Goal: Participate in discussion: Engage in conversation with other users on a specific topic

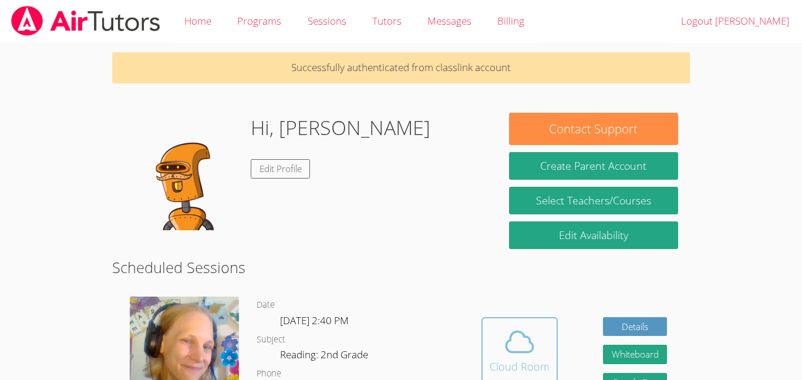
click at [505, 338] on icon at bounding box center [519, 341] width 33 height 33
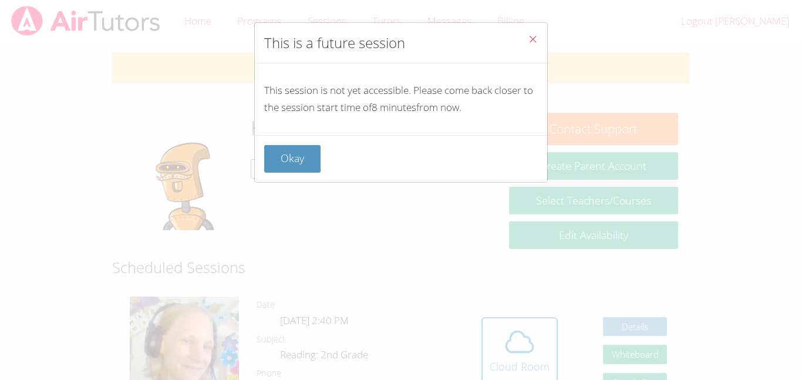
click at [309, 158] on button "Okay" at bounding box center [292, 159] width 56 height 28
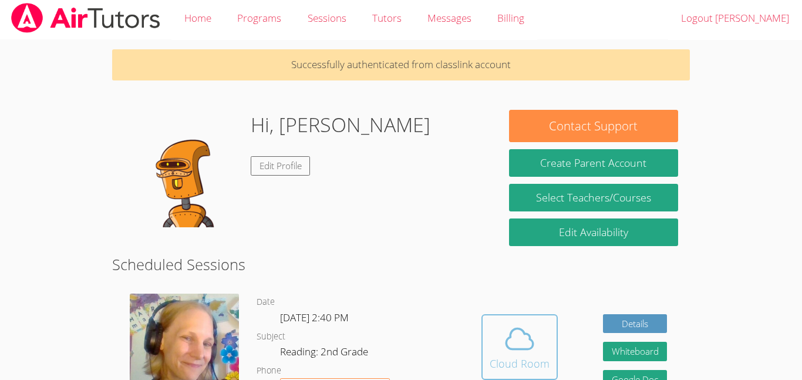
click at [551, 337] on button "Cloud Room" at bounding box center [519, 347] width 76 height 66
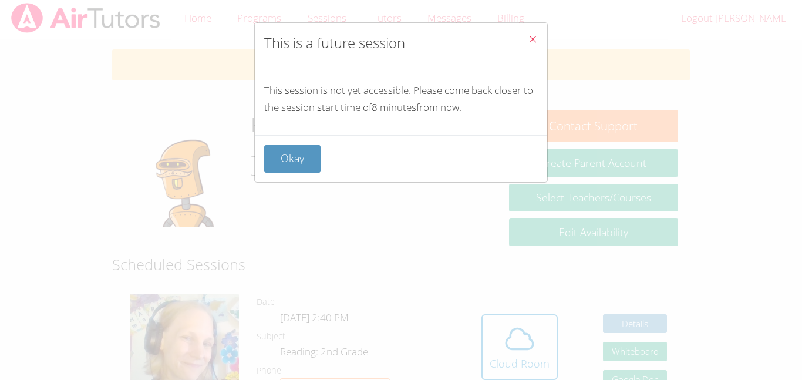
click at [533, 38] on icon "Close" at bounding box center [533, 39] width 10 height 10
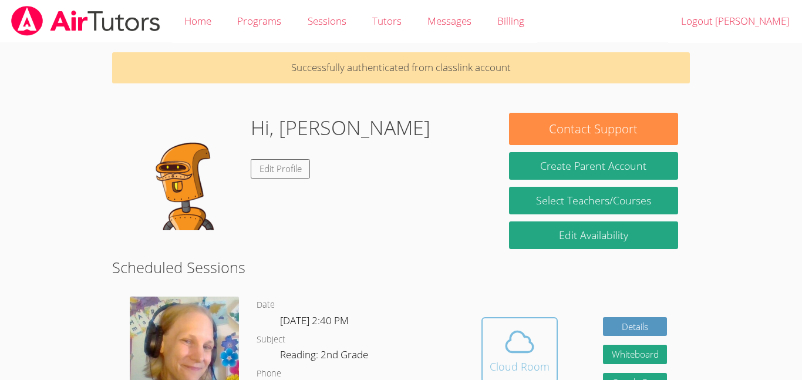
click at [513, 345] on icon at bounding box center [519, 341] width 33 height 33
click at [514, 369] on div "Cloud Room" at bounding box center [519, 366] width 60 height 16
click at [531, 360] on div "Cloud Room" at bounding box center [519, 366] width 60 height 16
click at [540, 330] on span at bounding box center [519, 341] width 60 height 33
click at [525, 369] on div "Cloud Room" at bounding box center [519, 366] width 60 height 16
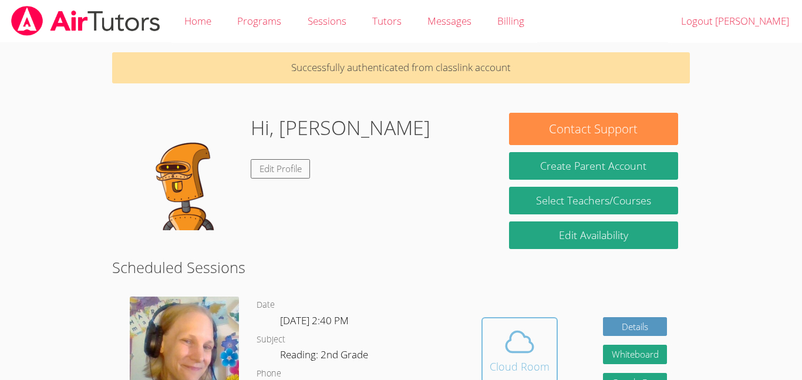
click at [520, 364] on div "Cloud Room" at bounding box center [519, 366] width 60 height 16
click at [538, 330] on span at bounding box center [519, 341] width 60 height 33
click at [553, 334] on button "Cloud Room" at bounding box center [519, 350] width 76 height 66
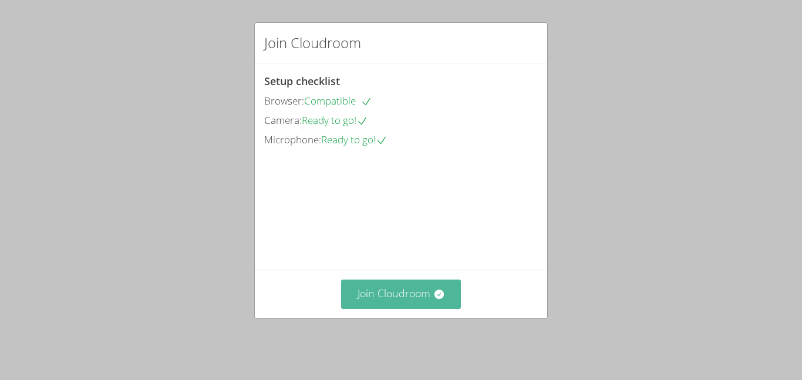
click at [358, 293] on button "Join Cloudroom" at bounding box center [401, 293] width 120 height 29
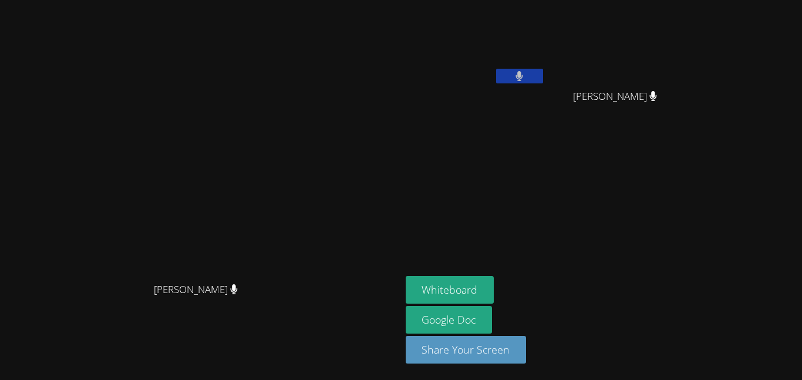
click at [288, 276] on video at bounding box center [200, 166] width 176 height 220
click at [288, 107] on video at bounding box center [200, 166] width 176 height 220
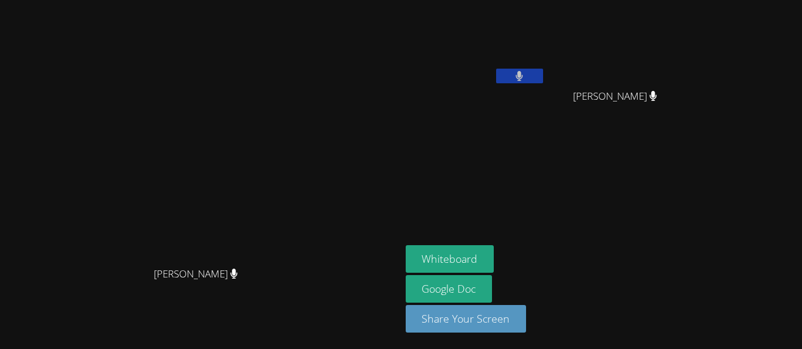
click at [288, 81] on video at bounding box center [200, 151] width 176 height 220
click at [287, 97] on video at bounding box center [200, 151] width 176 height 220
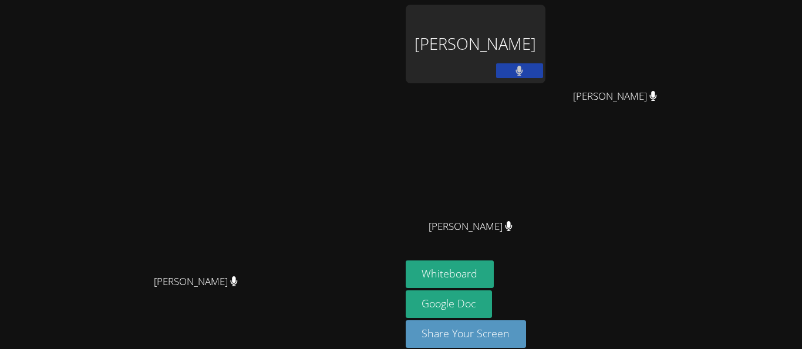
click at [288, 137] on video at bounding box center [200, 159] width 176 height 220
click at [112, 49] on video at bounding box center [200, 159] width 176 height 220
click at [288, 87] on video at bounding box center [200, 159] width 176 height 220
click at [288, 84] on video at bounding box center [200, 159] width 176 height 220
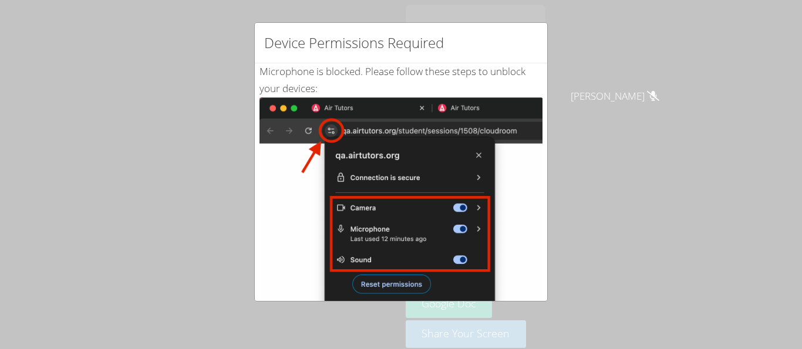
click at [189, 155] on div "Device Permissions Required Microphone is blocked . Please follow these steps t…" at bounding box center [401, 174] width 802 height 349
click at [557, 139] on div "Device Permissions Required Microphone is blocked . Please follow these steps t…" at bounding box center [401, 174] width 802 height 349
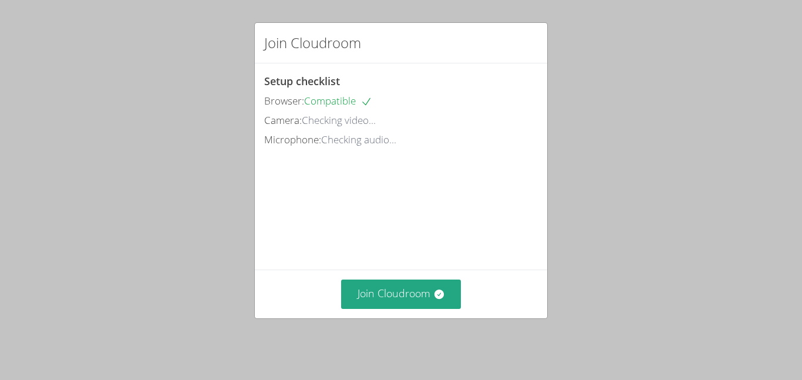
click at [418, 338] on div "Join Cloudroom Setup checklist Browser: Compatible Camera: Checking video... Mi…" at bounding box center [401, 190] width 802 height 380
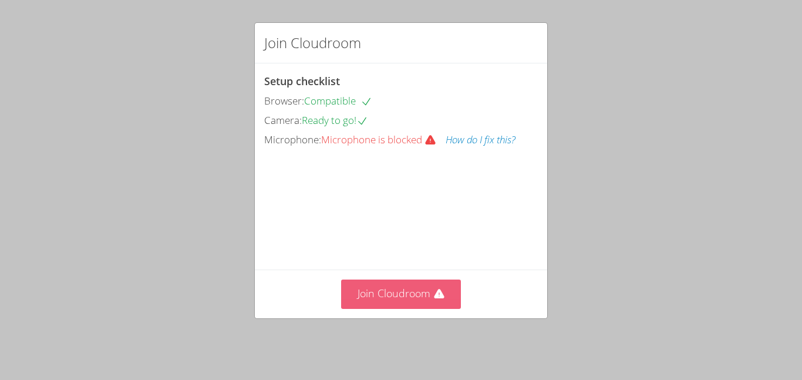
click at [424, 303] on button "Join Cloudroom" at bounding box center [401, 293] width 120 height 29
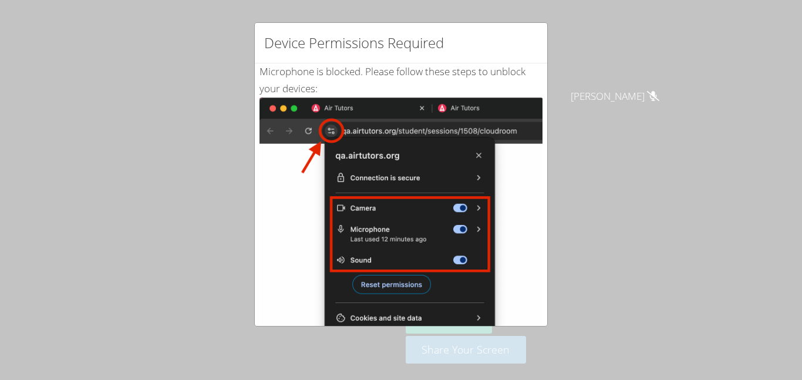
click at [350, 194] on img at bounding box center [400, 229] width 283 height 265
click at [322, 116] on img at bounding box center [400, 229] width 283 height 265
click at [666, 127] on div "Device Permissions Required Microphone is blocked . Please follow these steps t…" at bounding box center [401, 190] width 802 height 380
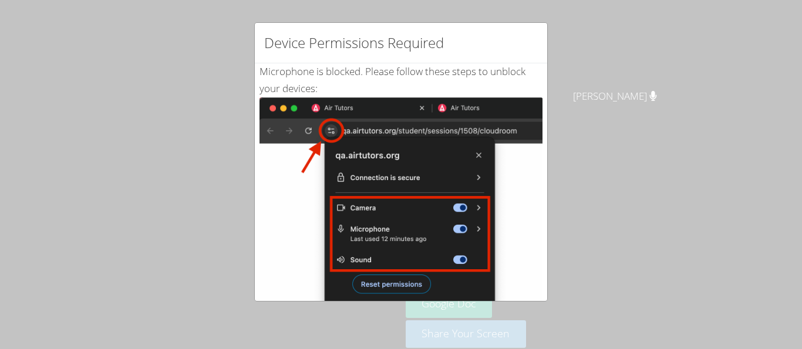
click at [400, 291] on img at bounding box center [400, 229] width 283 height 265
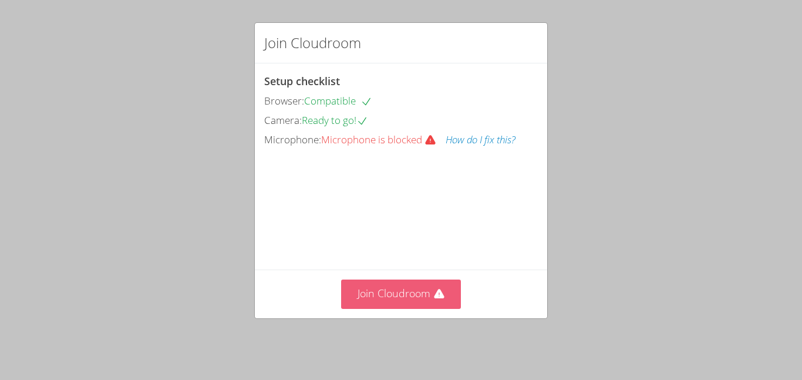
click at [387, 302] on button "Join Cloudroom" at bounding box center [401, 293] width 120 height 29
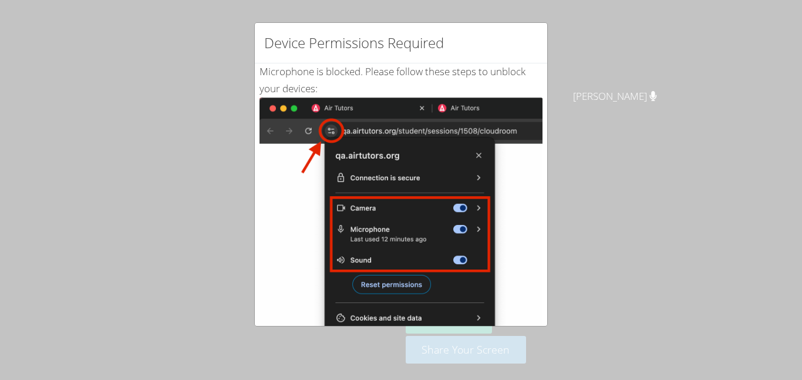
click at [502, 13] on div "Device Permissions Required Microphone is blocked . Please follow these steps t…" at bounding box center [401, 190] width 802 height 380
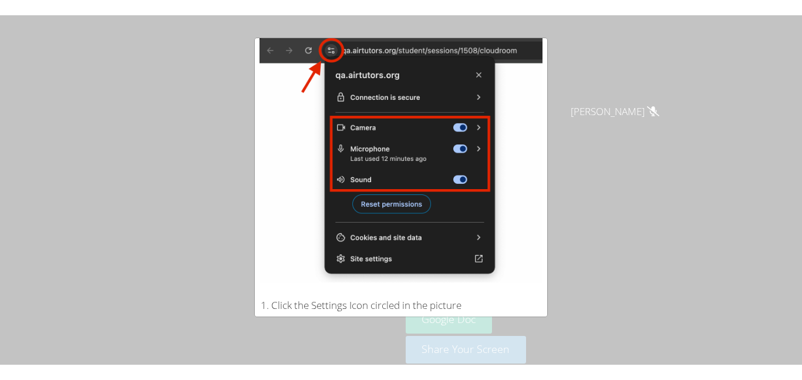
scroll to position [170, 0]
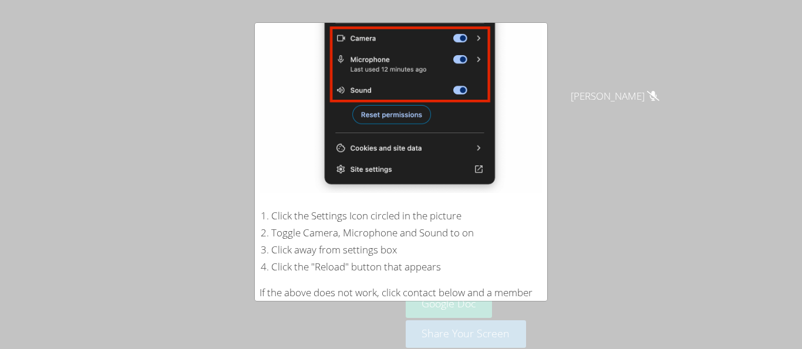
click at [569, 229] on div "Device Permissions Required Microphone is blocked . Please follow these steps t…" at bounding box center [401, 174] width 802 height 349
click at [511, 151] on img at bounding box center [400, 60] width 283 height 265
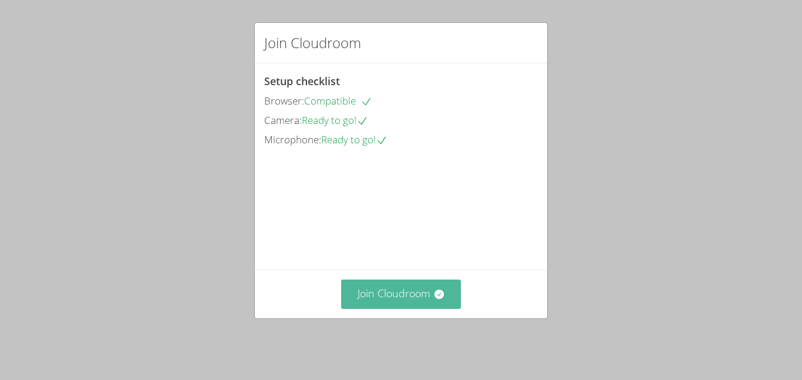
click at [401, 292] on button "Join Cloudroom" at bounding box center [401, 293] width 120 height 29
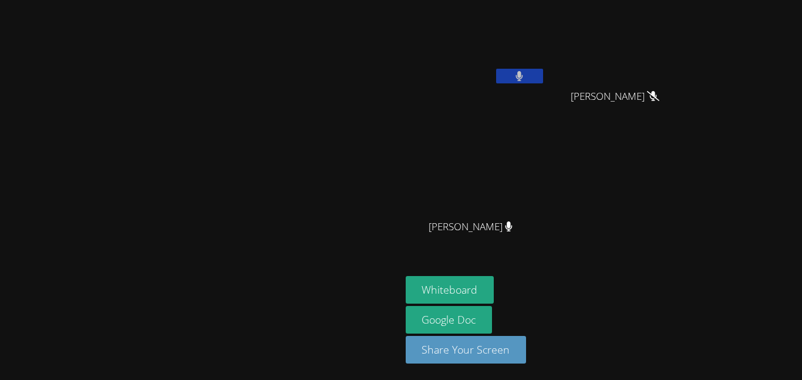
click at [288, 224] on video at bounding box center [200, 166] width 176 height 220
click at [288, 118] on video at bounding box center [200, 166] width 176 height 220
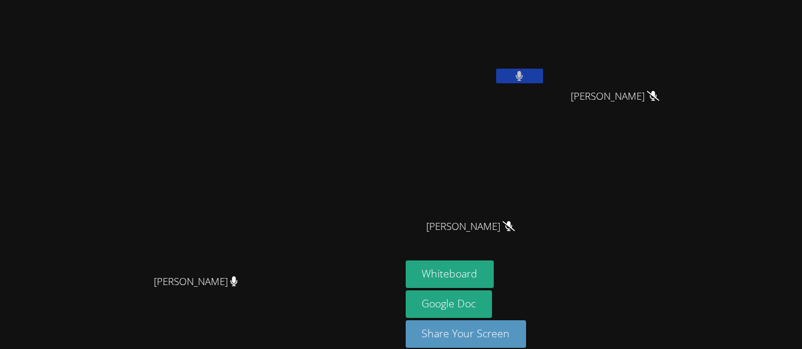
click at [288, 131] on video at bounding box center [200, 159] width 176 height 220
click at [288, 119] on video at bounding box center [200, 159] width 176 height 220
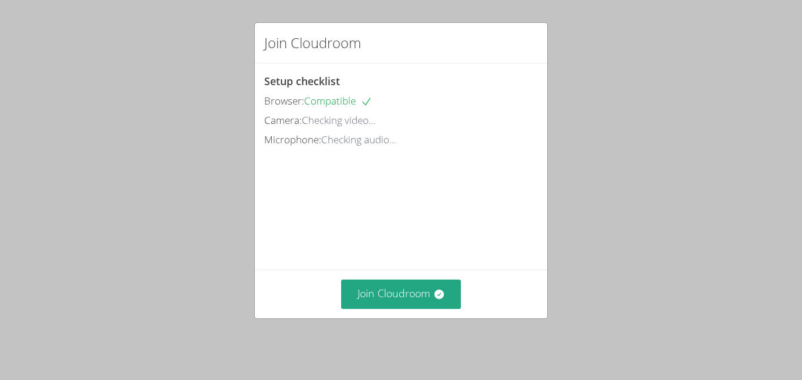
click at [229, 41] on div "Join Cloudroom Setup checklist Browser: Compatible Camera: Checking video... Mi…" at bounding box center [401, 190] width 802 height 380
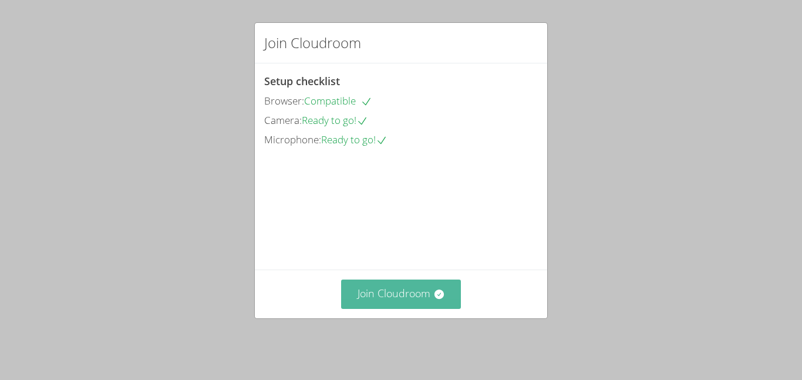
click at [424, 308] on button "Join Cloudroom" at bounding box center [401, 293] width 120 height 29
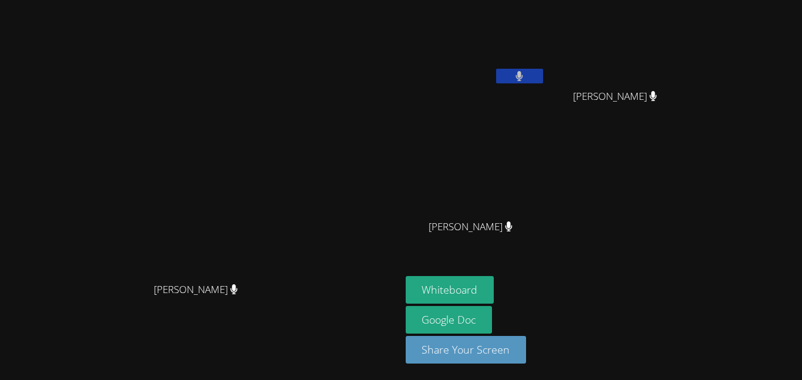
click at [288, 144] on video at bounding box center [200, 166] width 176 height 220
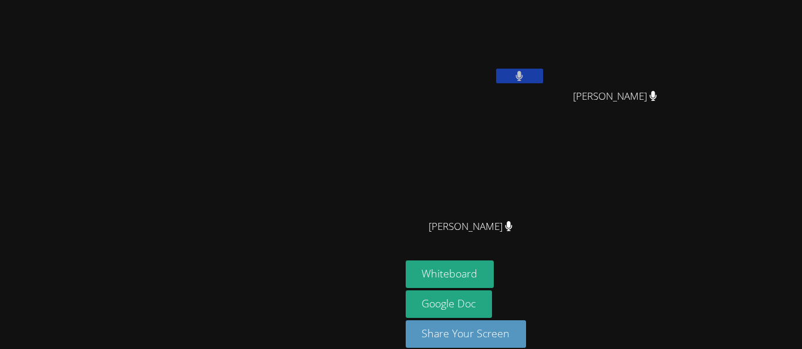
click at [545, 25] on video at bounding box center [476, 44] width 140 height 79
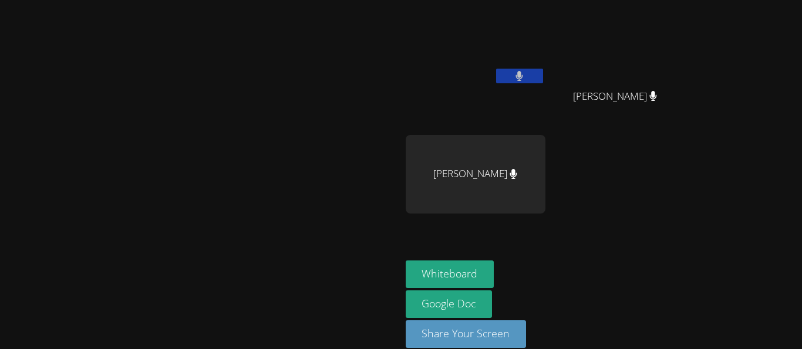
click at [288, 131] on video at bounding box center [200, 159] width 176 height 220
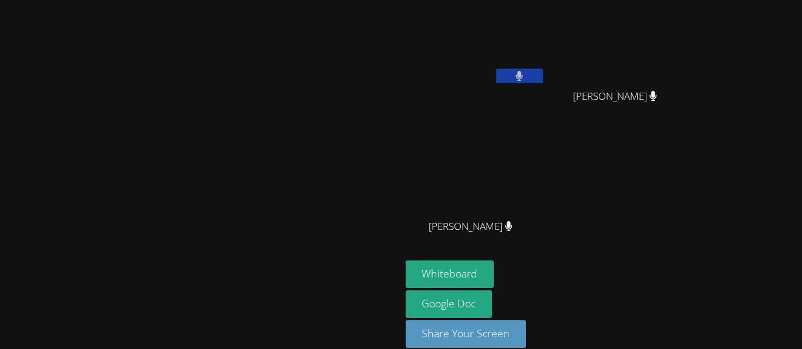
click at [288, 116] on video at bounding box center [200, 159] width 176 height 220
click at [288, 132] on video at bounding box center [200, 159] width 176 height 220
click at [288, 116] on video at bounding box center [200, 159] width 176 height 220
click at [269, 165] on video at bounding box center [200, 159] width 176 height 220
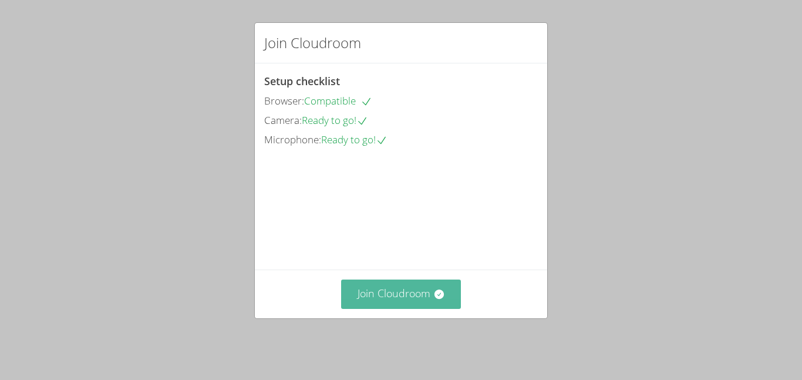
click at [393, 296] on button "Join Cloudroom" at bounding box center [401, 293] width 120 height 29
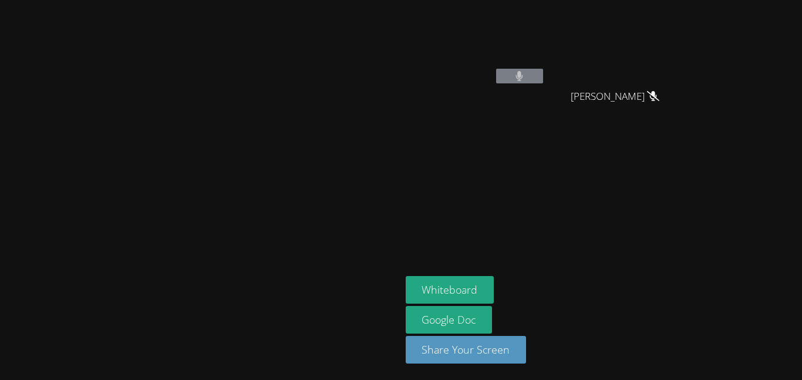
click at [690, 70] on video at bounding box center [620, 44] width 140 height 79
click at [694, 56] on aside "JONAS VALLE ANGEL ROMERO ANGEL ROMERO GERARDO ADAME GERARDO ADAME Whiteboard Go…" at bounding box center [547, 190] width 293 height 380
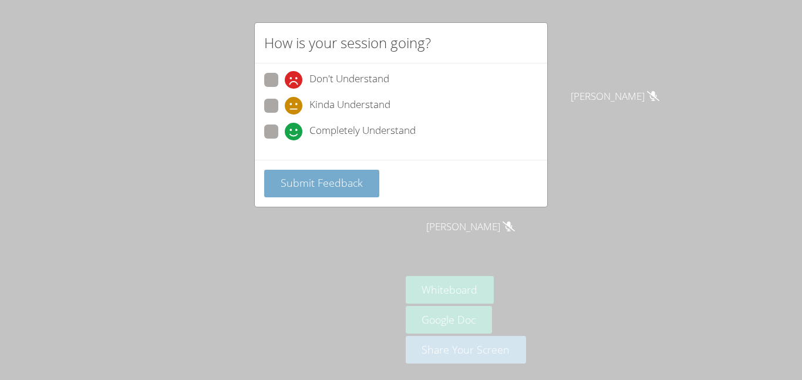
click at [305, 171] on button "Submit Feedback" at bounding box center [321, 184] width 115 height 28
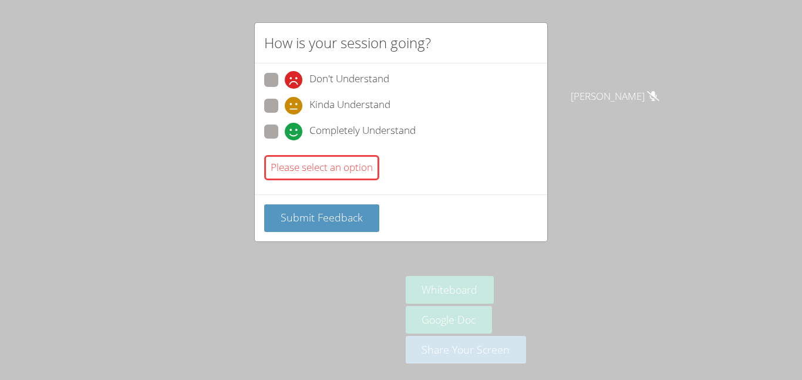
click at [322, 172] on div "Please select an option" at bounding box center [321, 167] width 115 height 25
click at [317, 214] on span "Submit Feedback" at bounding box center [322, 217] width 82 height 14
click at [329, 227] on button "Submit Feedback" at bounding box center [321, 218] width 115 height 28
click at [346, 207] on button "Submit Feedback" at bounding box center [321, 218] width 115 height 28
click at [303, 214] on span "Submit Feedback" at bounding box center [322, 217] width 82 height 14
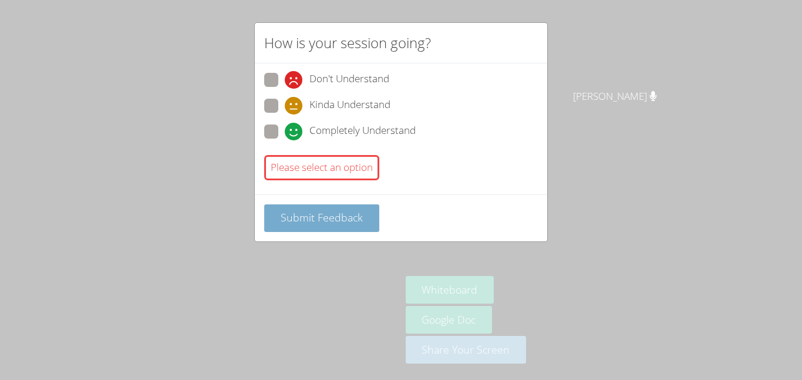
click at [288, 230] on button "Submit Feedback" at bounding box center [321, 218] width 115 height 28
click at [292, 216] on span "Submit Feedback" at bounding box center [322, 217] width 82 height 14
click at [319, 220] on span "Submit Feedback" at bounding box center [322, 217] width 82 height 14
click at [293, 126] on icon at bounding box center [294, 132] width 18 height 18
click at [293, 126] on input "Completely Understand" at bounding box center [290, 129] width 10 height 10
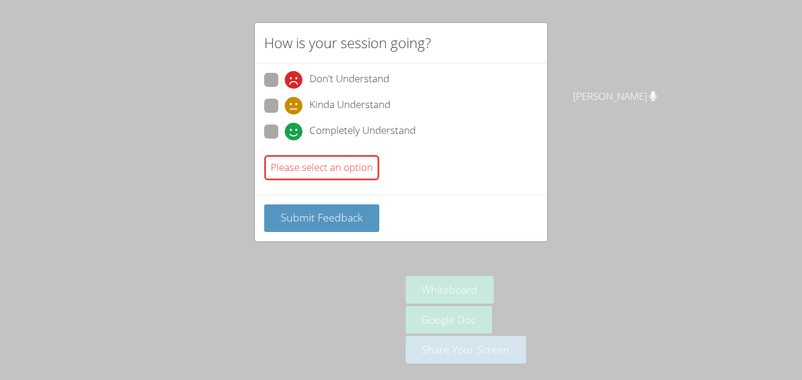
radio input "true"
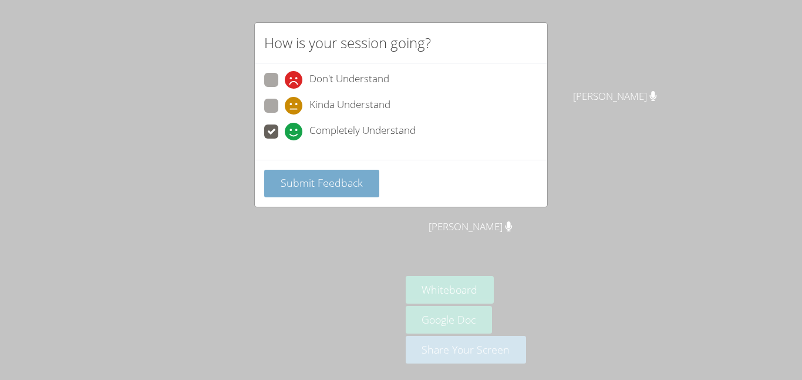
click at [303, 190] on button "Submit Feedback" at bounding box center [321, 184] width 115 height 28
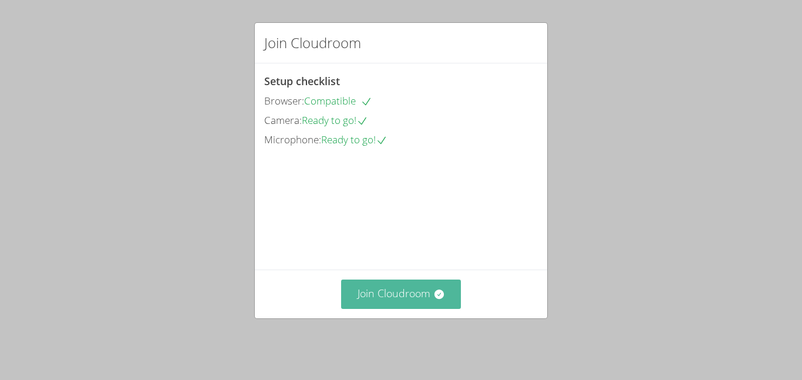
click at [427, 308] on button "Join Cloudroom" at bounding box center [401, 293] width 120 height 29
click at [383, 302] on button "Join Cloudroom" at bounding box center [401, 293] width 120 height 29
click at [404, 288] on button "Join Cloudroom" at bounding box center [401, 293] width 120 height 29
click at [418, 303] on button "Join Cloudroom" at bounding box center [401, 293] width 120 height 29
click at [391, 305] on button "Join Cloudroom" at bounding box center [401, 293] width 120 height 29
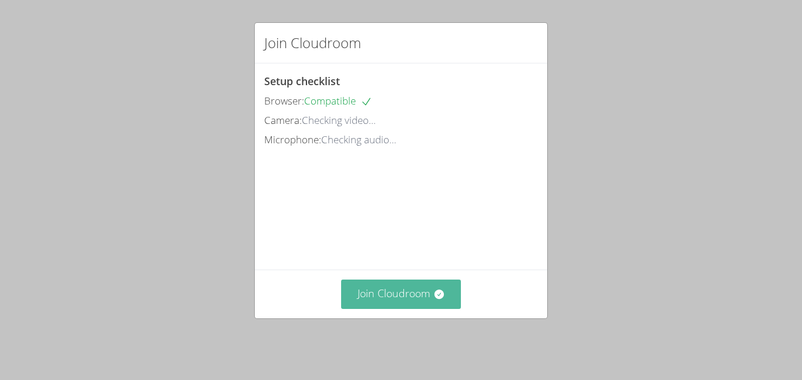
click at [452, 308] on button "Join Cloudroom" at bounding box center [401, 293] width 120 height 29
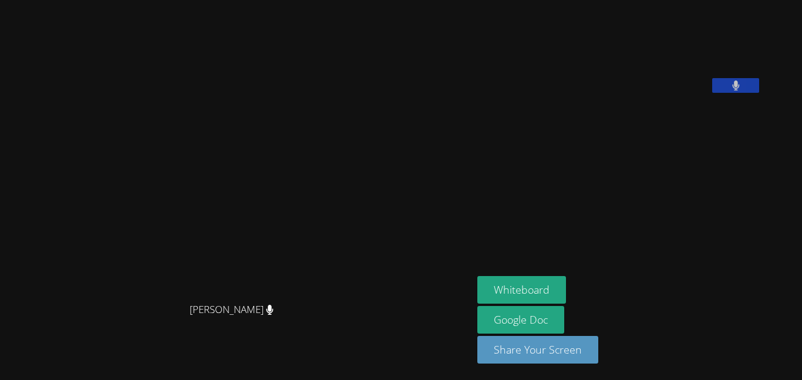
click at [653, 10] on video at bounding box center [565, 49] width 176 height 88
